Goal: Navigation & Orientation: Find specific page/section

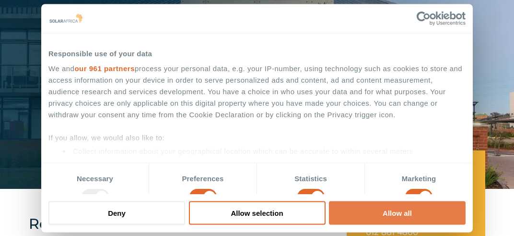
scroll to position [253, 0]
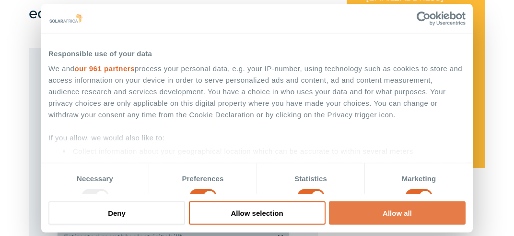
click at [398, 210] on button "Allow all" at bounding box center [397, 213] width 137 height 24
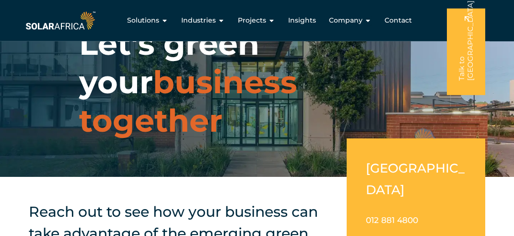
scroll to position [0, 0]
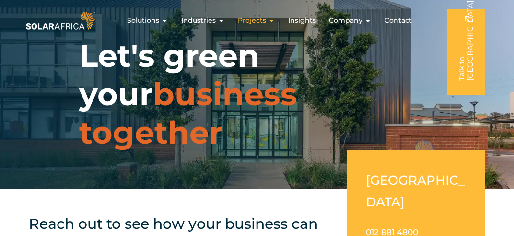
click at [272, 21] on icon "Menu" at bounding box center [272, 20] width 7 height 7
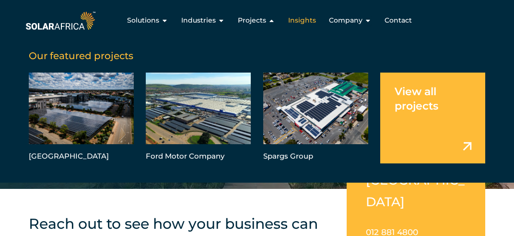
click at [314, 22] on span "Insights" at bounding box center [302, 20] width 28 height 10
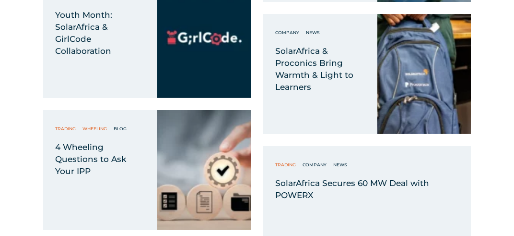
scroll to position [684, 0]
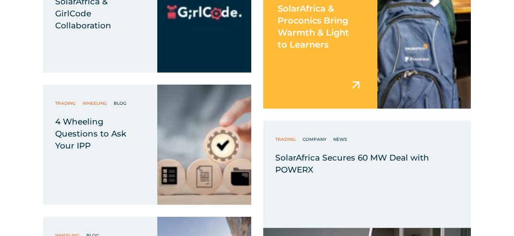
click at [312, 22] on span "SolarAfrica & Proconics Bring Warmth & Light to Learners" at bounding box center [314, 26] width 72 height 47
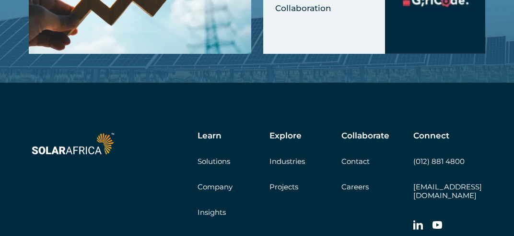
scroll to position [1520, 0]
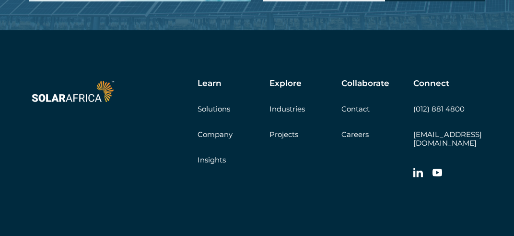
click at [357, 133] on link "Careers" at bounding box center [355, 134] width 27 height 9
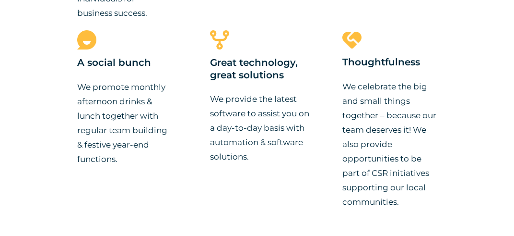
scroll to position [887, 0]
